Goal: Transaction & Acquisition: Obtain resource

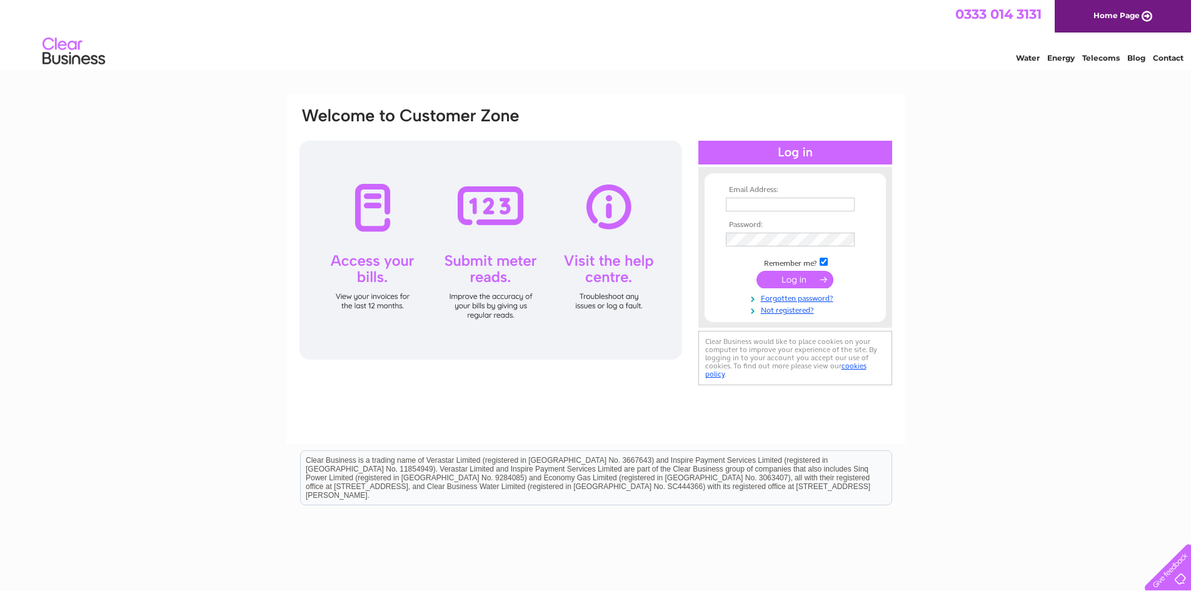
type input "[PERSON_NAME][EMAIL_ADDRESS][PERSON_NAME][DOMAIN_NAME]"
click at [803, 281] on input "submit" at bounding box center [794, 280] width 77 height 18
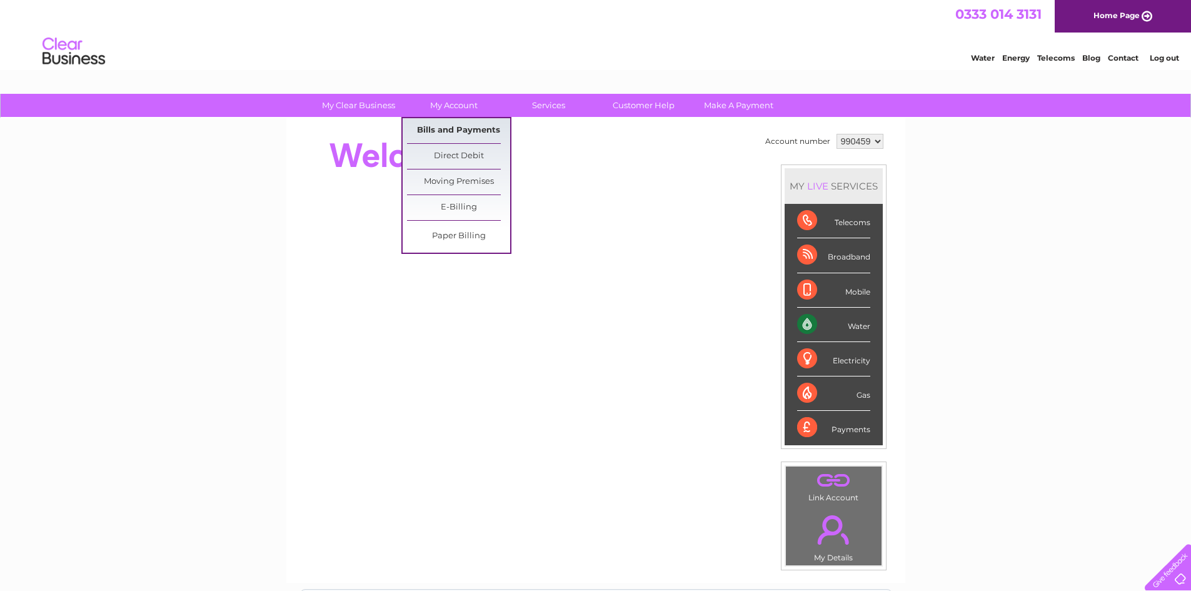
click at [458, 127] on link "Bills and Payments" at bounding box center [458, 130] width 103 height 25
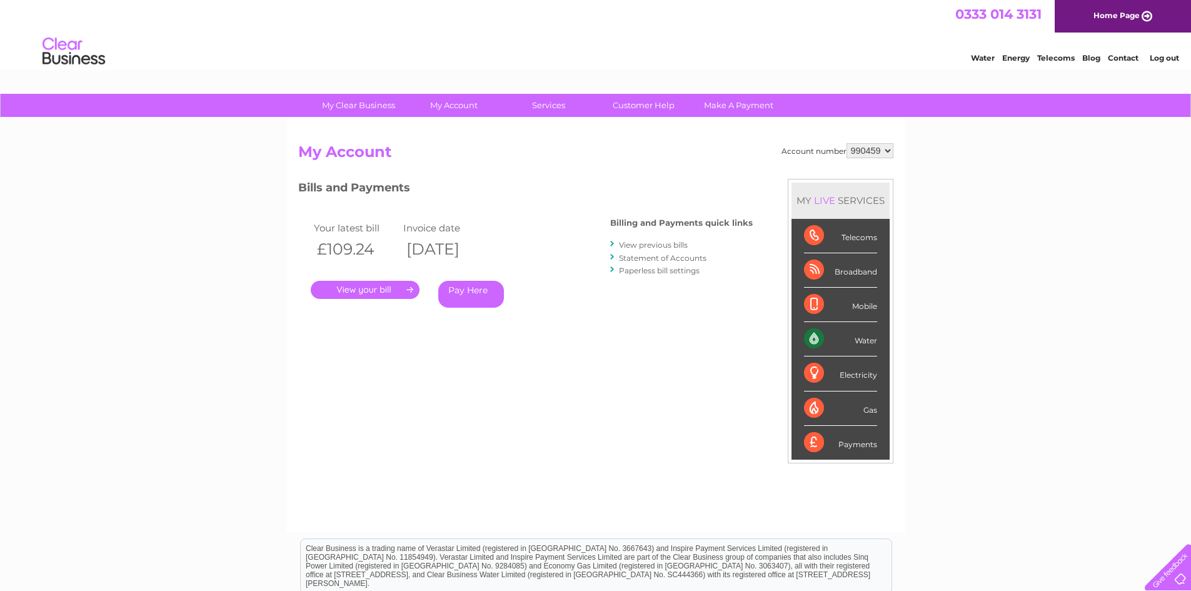
click at [374, 288] on link "." at bounding box center [365, 290] width 109 height 18
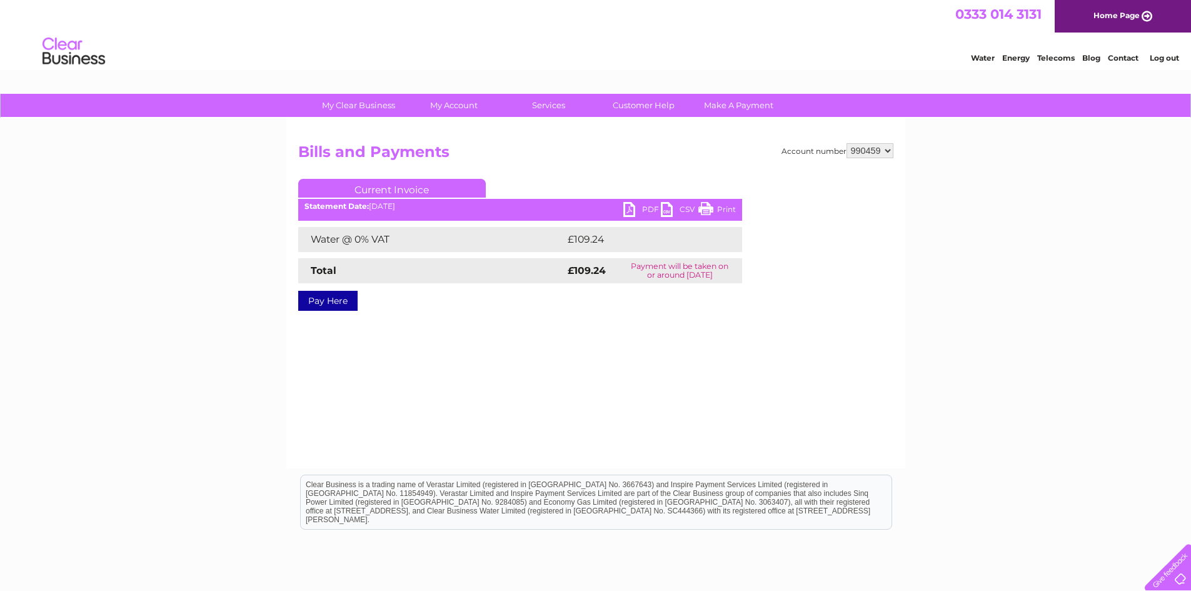
click at [652, 205] on link "PDF" at bounding box center [642, 211] width 38 height 18
